Goal: Task Accomplishment & Management: Use online tool/utility

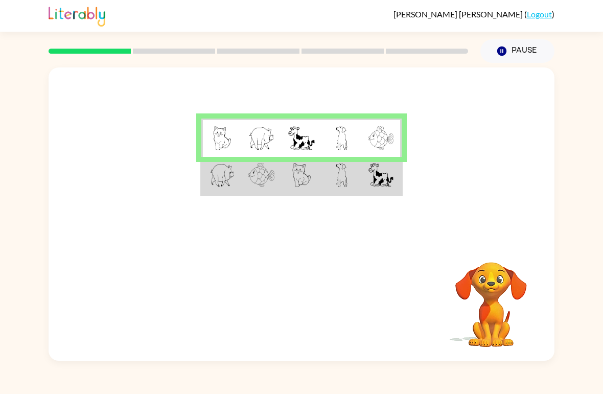
click at [331, 186] on td at bounding box center [341, 176] width 40 height 38
click at [273, 154] on td at bounding box center [262, 137] width 40 height 38
click at [247, 192] on td at bounding box center [262, 176] width 40 height 38
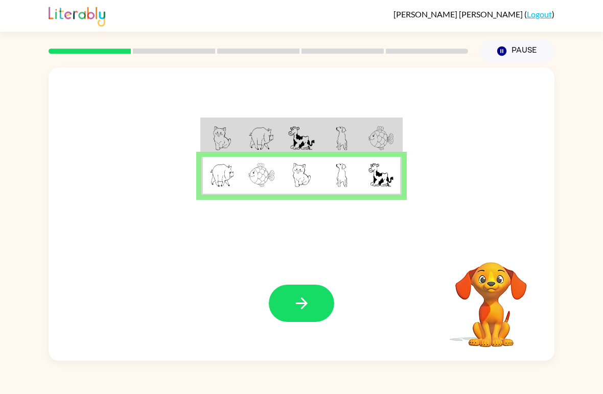
click at [291, 321] on button "button" at bounding box center [301, 302] width 65 height 37
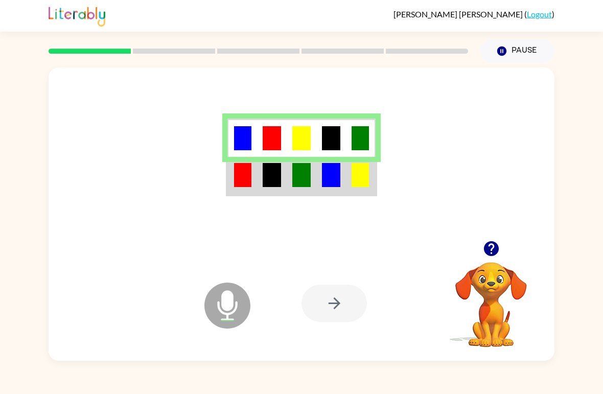
click at [298, 184] on img at bounding box center [301, 175] width 18 height 24
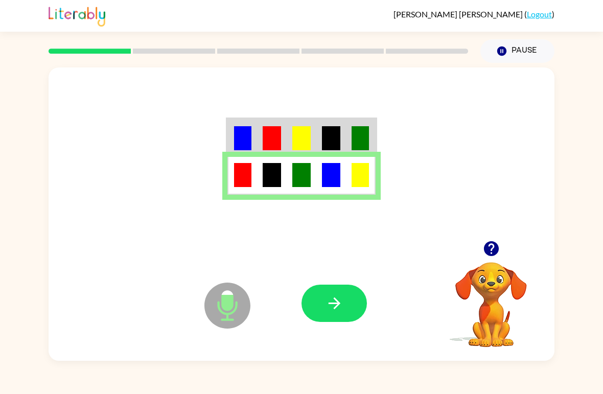
click at [353, 282] on icon "Microphone The Microphone is here when it is your turn to talk" at bounding box center [278, 318] width 153 height 77
click at [328, 301] on icon "button" at bounding box center [334, 303] width 18 height 18
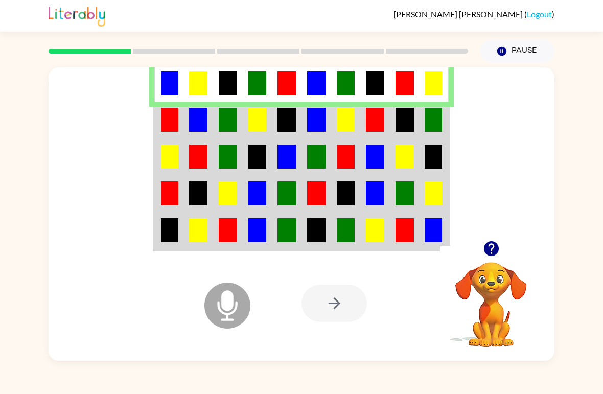
click at [226, 120] on img at bounding box center [228, 120] width 18 height 24
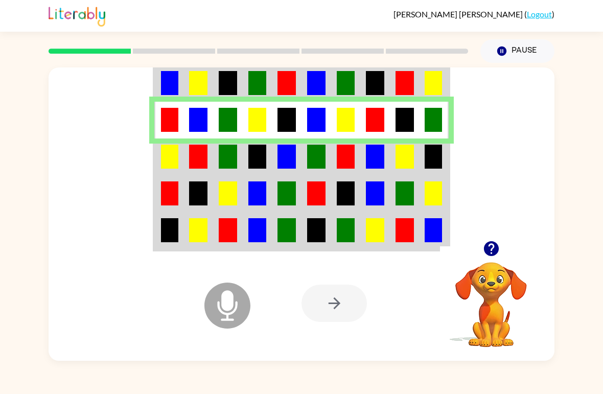
click at [183, 156] on td at bounding box center [169, 156] width 30 height 37
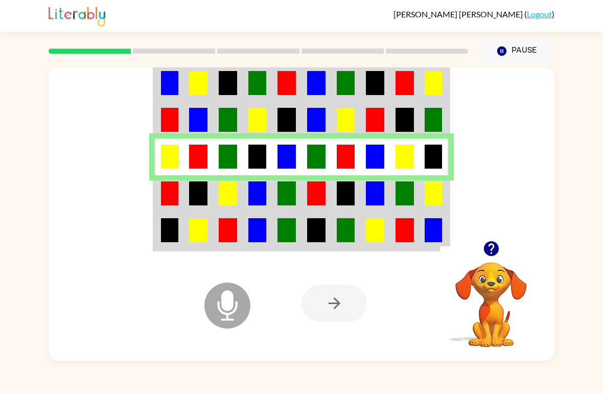
click at [197, 193] on img at bounding box center [198, 193] width 18 height 24
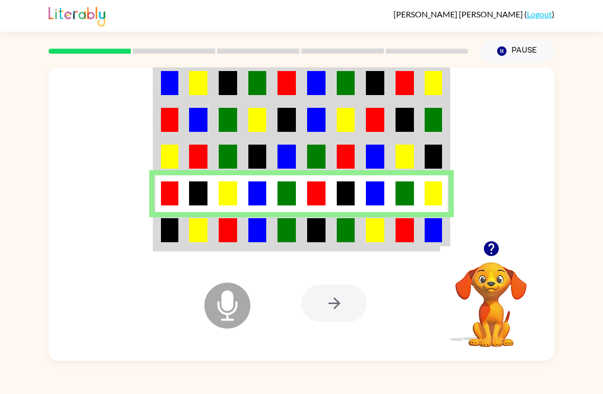
click at [221, 233] on img at bounding box center [228, 230] width 18 height 24
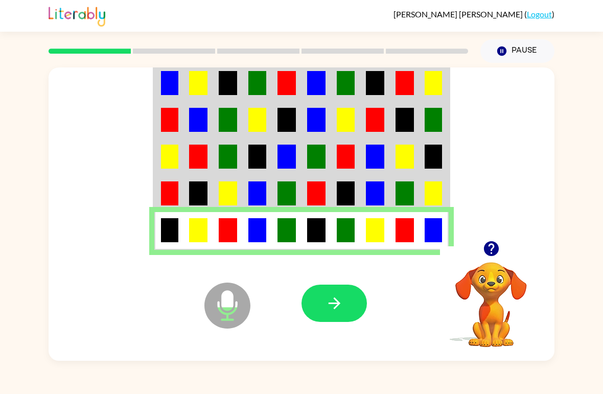
click at [331, 302] on icon "button" at bounding box center [334, 303] width 18 height 18
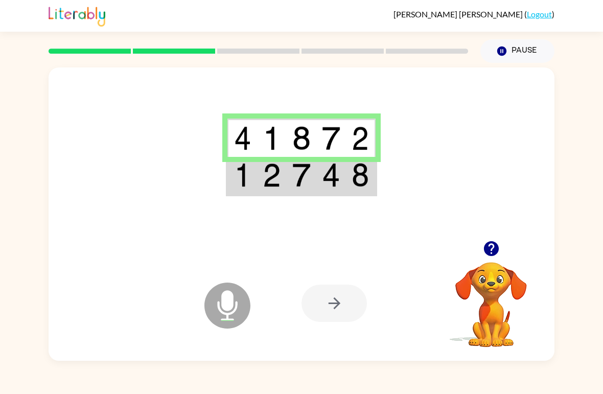
click at [343, 178] on td at bounding box center [331, 176] width 30 height 38
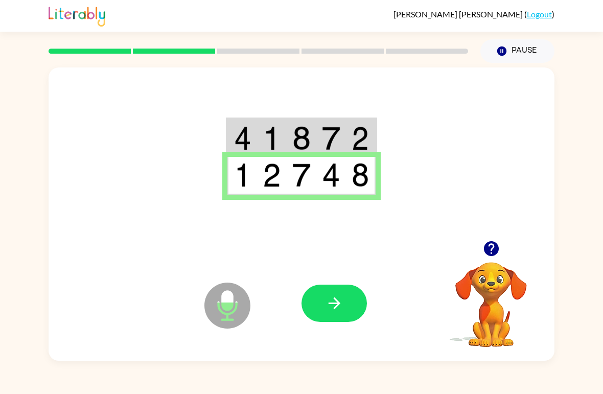
click at [347, 304] on button "button" at bounding box center [333, 302] width 65 height 37
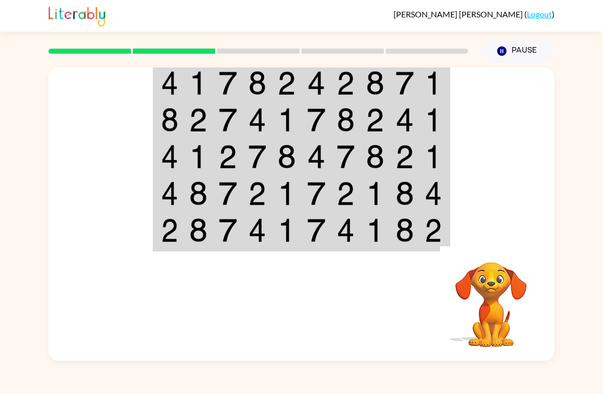
click at [333, 90] on td at bounding box center [346, 82] width 30 height 38
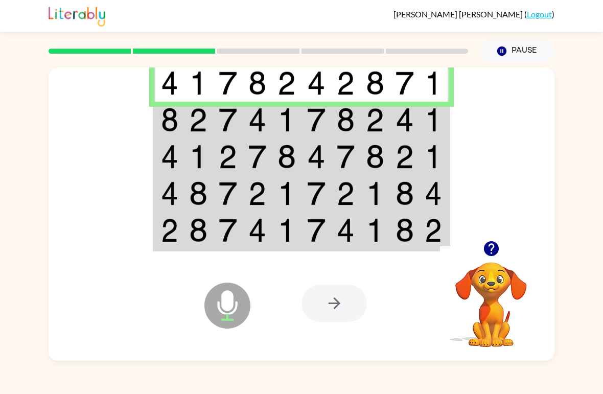
click at [187, 122] on td at bounding box center [198, 120] width 30 height 37
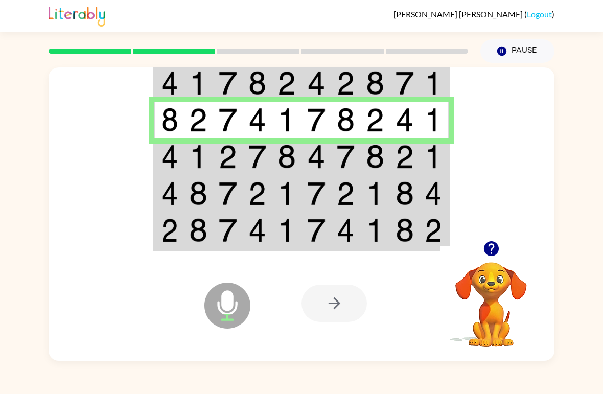
click at [221, 160] on img at bounding box center [228, 157] width 18 height 24
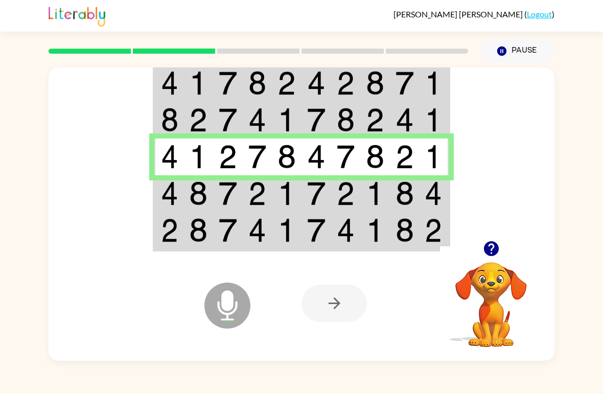
click at [219, 195] on img at bounding box center [228, 193] width 18 height 24
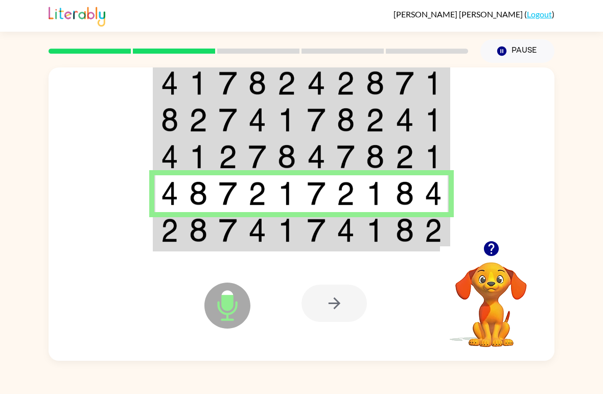
click at [166, 233] on img at bounding box center [169, 230] width 17 height 24
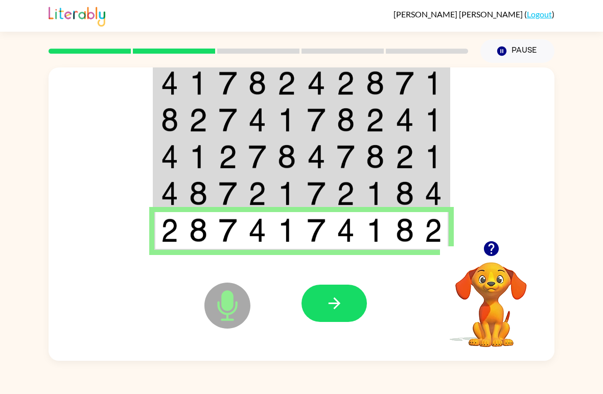
click at [329, 295] on icon "button" at bounding box center [334, 303] width 18 height 18
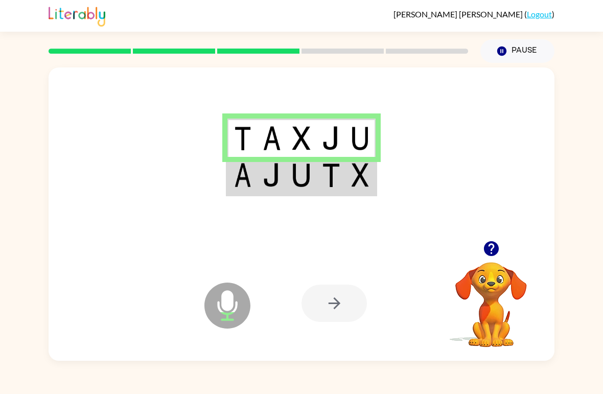
click at [311, 188] on td at bounding box center [301, 176] width 30 height 38
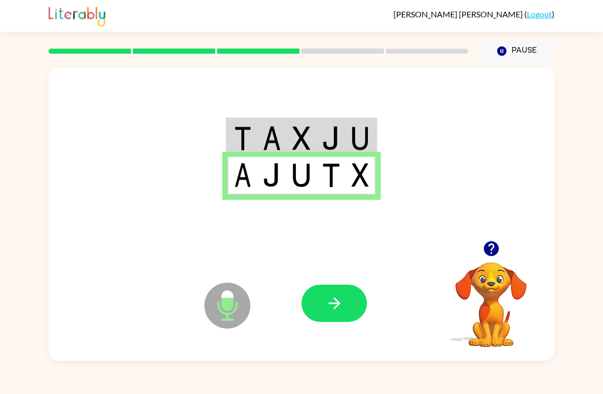
click at [340, 294] on button "button" at bounding box center [333, 302] width 65 height 37
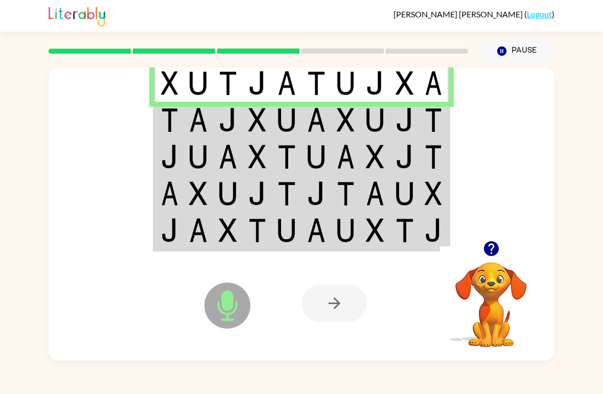
click at [219, 119] on img at bounding box center [228, 120] width 18 height 24
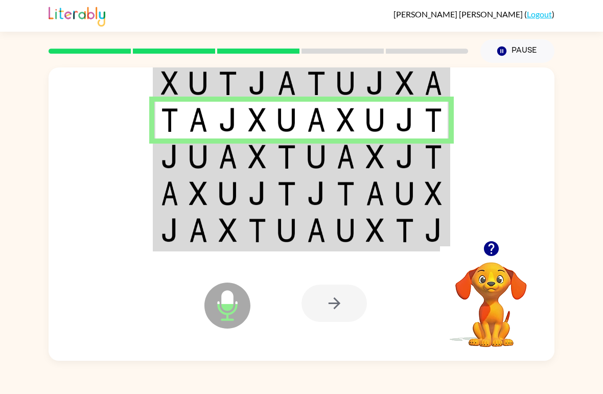
click at [194, 152] on img at bounding box center [198, 157] width 18 height 24
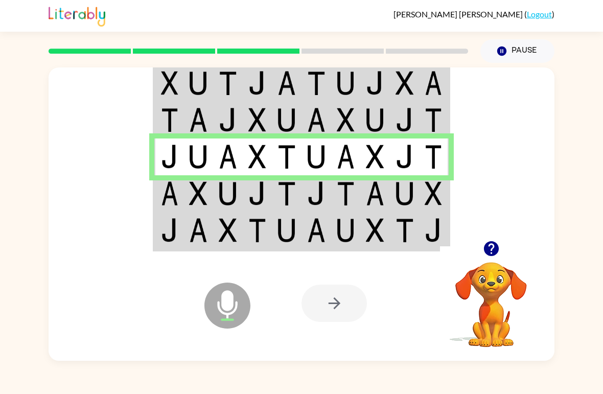
click at [226, 189] on img at bounding box center [228, 193] width 18 height 24
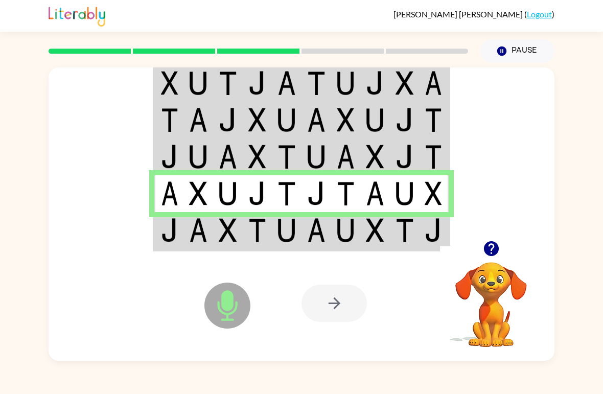
click at [217, 232] on td at bounding box center [228, 231] width 30 height 38
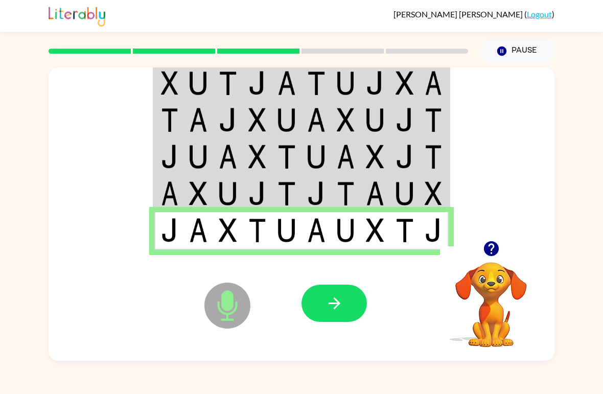
click at [347, 310] on button "button" at bounding box center [333, 302] width 65 height 37
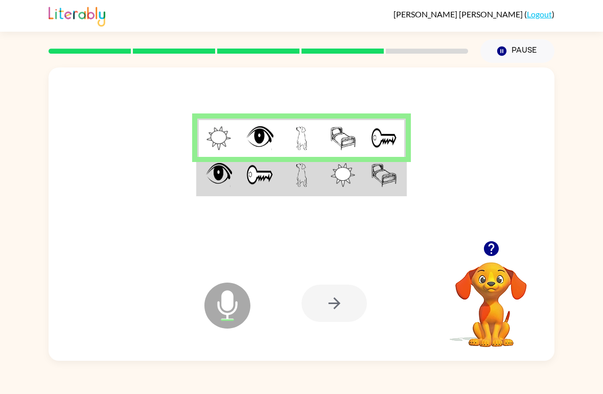
click at [307, 172] on img at bounding box center [302, 175] width 12 height 24
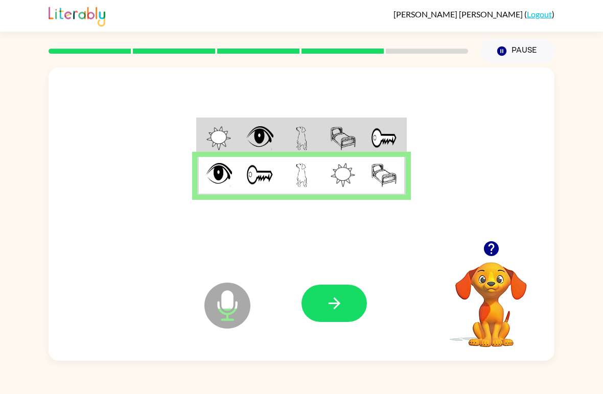
click at [340, 313] on button "button" at bounding box center [333, 302] width 65 height 37
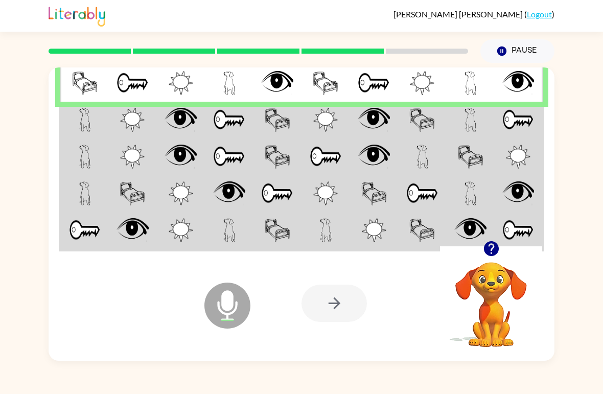
click at [76, 149] on td at bounding box center [84, 156] width 49 height 37
click at [83, 129] on img at bounding box center [85, 120] width 12 height 24
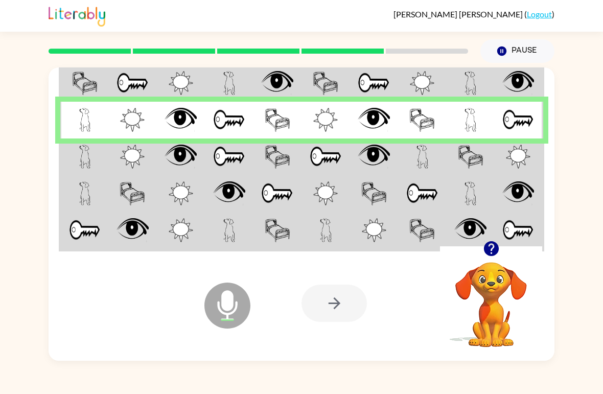
click at [122, 161] on img at bounding box center [132, 157] width 25 height 24
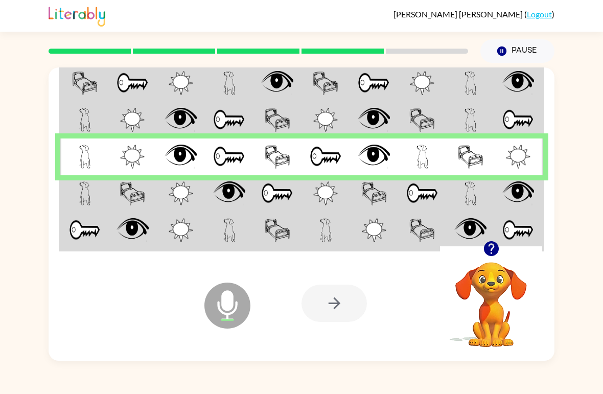
click at [226, 205] on img at bounding box center [229, 193] width 32 height 24
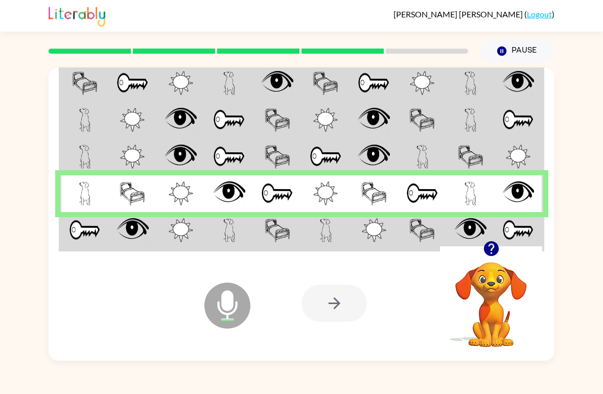
click at [208, 227] on td at bounding box center [229, 231] width 49 height 38
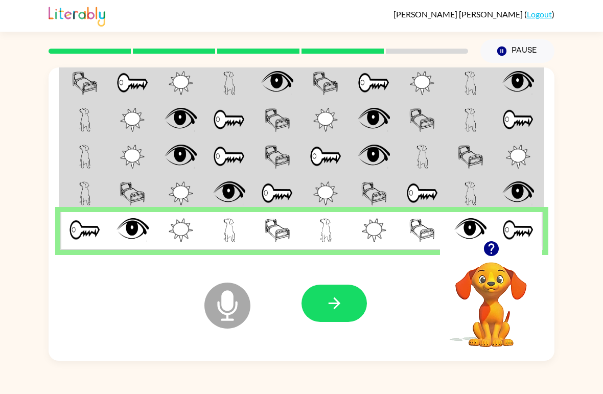
click at [336, 321] on button "button" at bounding box center [333, 302] width 65 height 37
